Goal: Check status: Check status

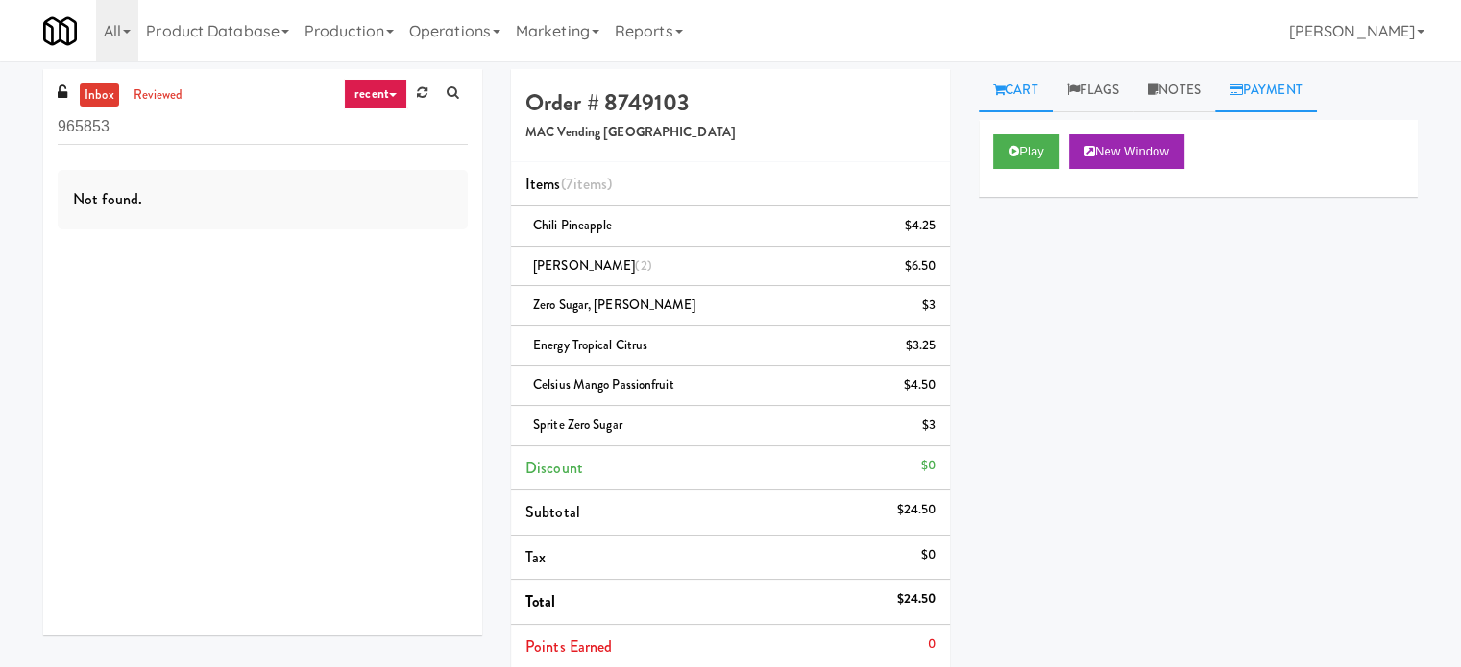
click at [1264, 87] on link "Payment" at bounding box center [1266, 90] width 102 height 43
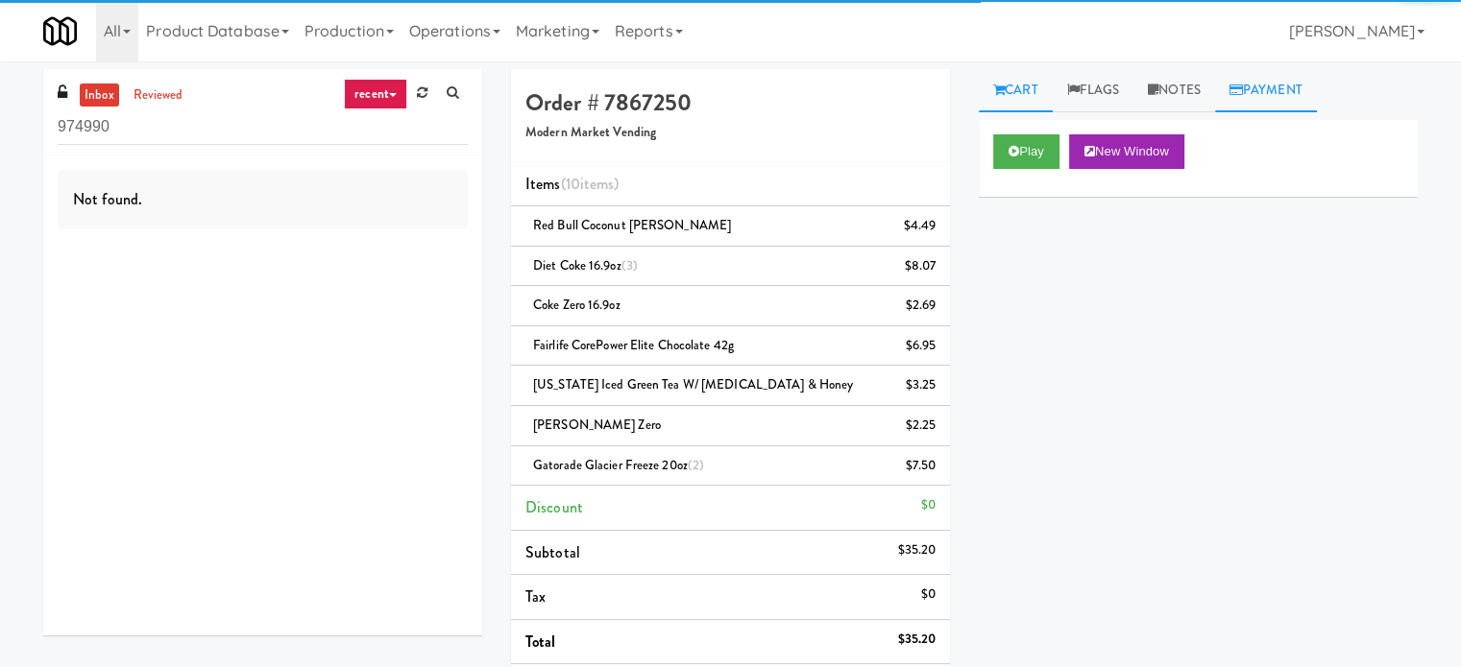
click at [1262, 84] on link "Payment" at bounding box center [1266, 90] width 102 height 43
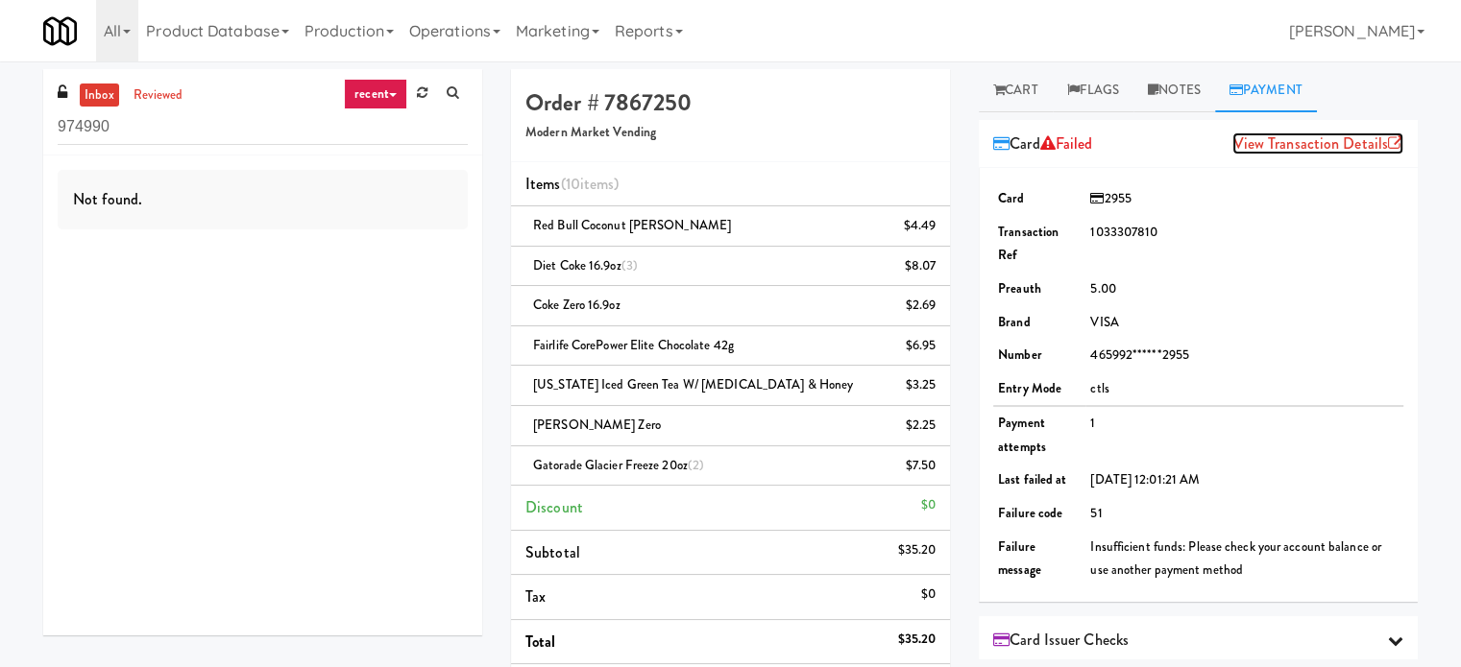
click at [1287, 141] on link "View Transaction Details" at bounding box center [1317, 144] width 171 height 22
drag, startPoint x: 167, startPoint y: 90, endPoint x: 790, endPoint y: 417, distance: 703.6
click at [170, 95] on link "reviewed" at bounding box center [159, 96] width 60 height 24
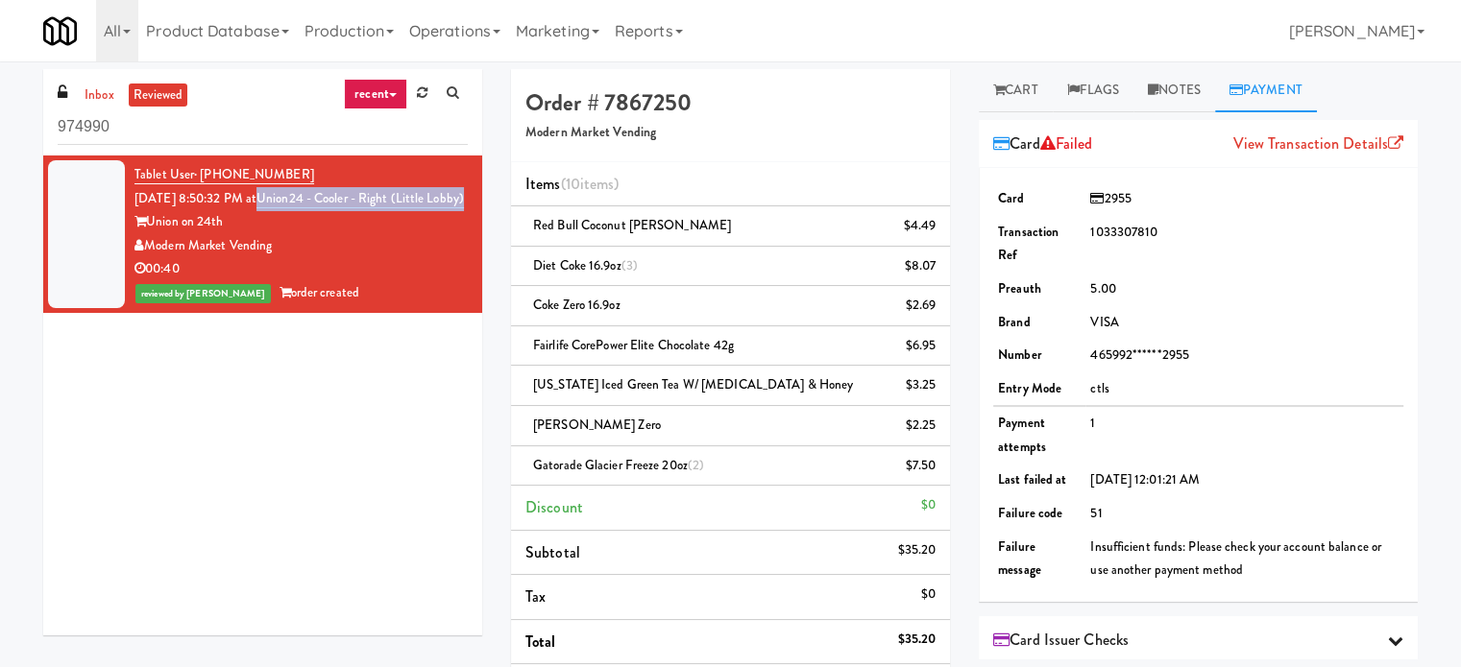
drag, startPoint x: 292, startPoint y: 219, endPoint x: 283, endPoint y: 201, distance: 20.2
click at [283, 201] on div "Tablet User · (469) 712-9629 Sep 3, 2025 8:50:32 PM at Union24 - Cooler - Right…" at bounding box center [300, 234] width 333 height 142
copy link "Union24 - Cooler - Right (Little Lobby)"
drag, startPoint x: 310, startPoint y: 168, endPoint x: 200, endPoint y: 171, distance: 110.5
click at [200, 171] on div "Tablet User · (469) 712-9629 Sep 3, 2025 8:50:32 PM at Union24 - Cooler - Right…" at bounding box center [300, 234] width 333 height 142
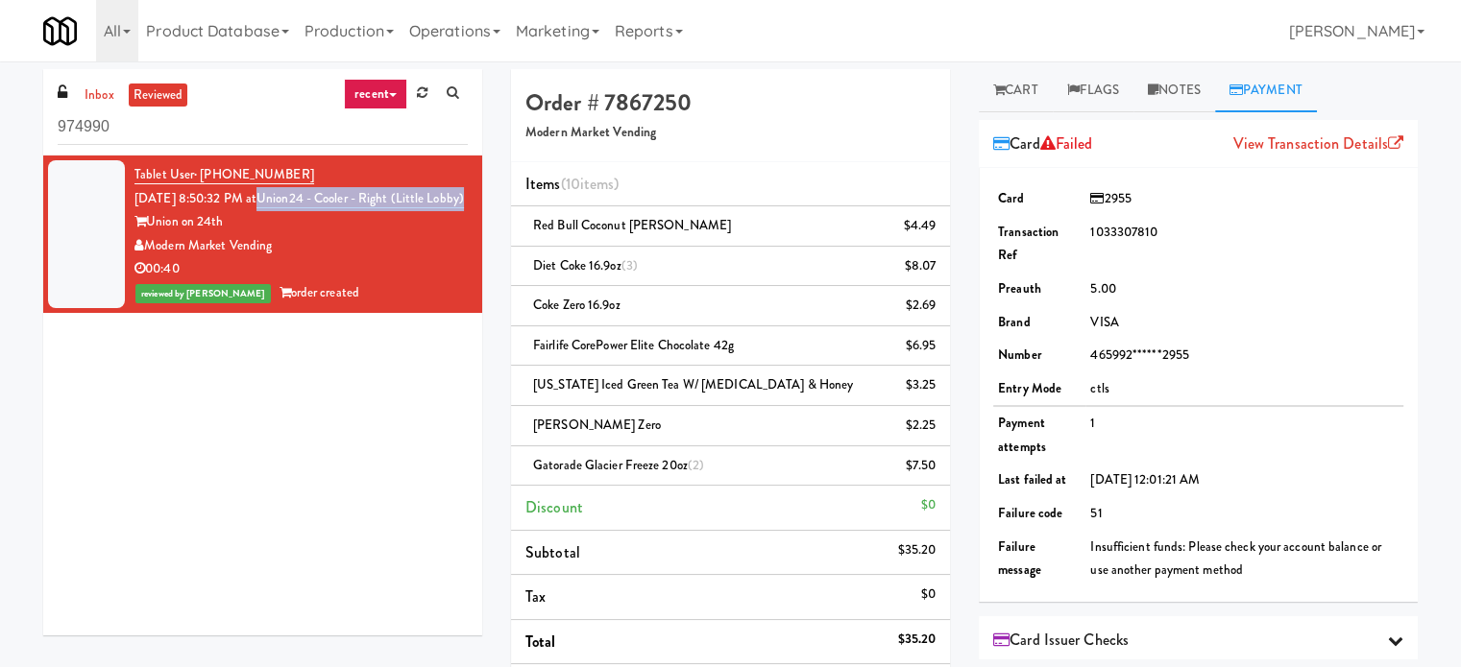
copy span "(469) 712-9629"
drag, startPoint x: 292, startPoint y: 272, endPoint x: 152, endPoint y: 275, distance: 140.2
click at [152, 258] on div "Modern Market Vending" at bounding box center [300, 246] width 333 height 24
copy div "Modern Market Vending"
